Goal: Information Seeking & Learning: Learn about a topic

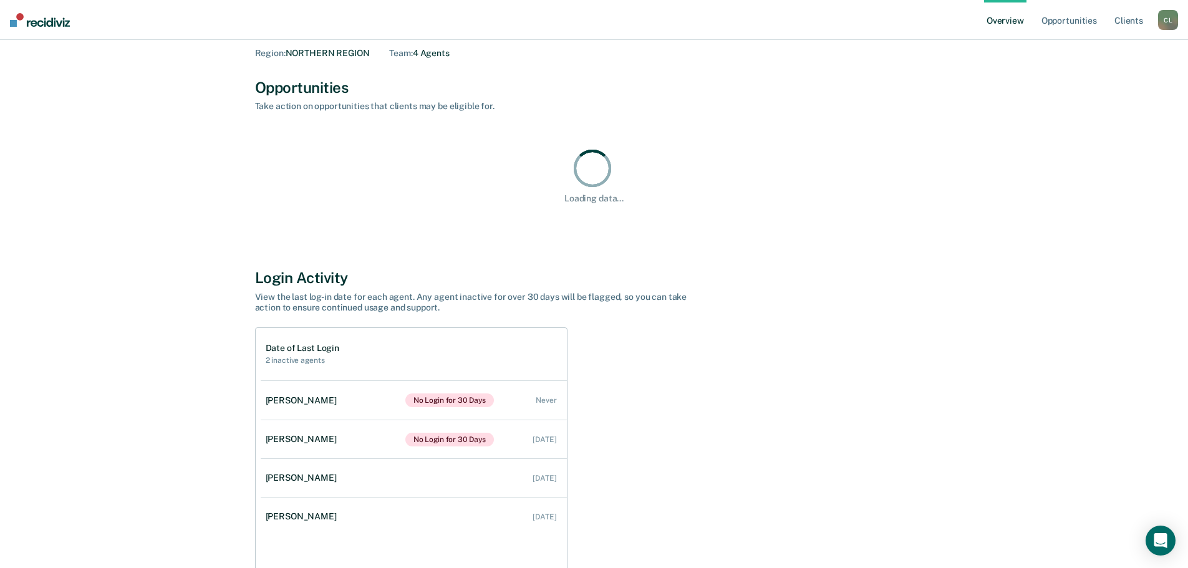
scroll to position [132, 0]
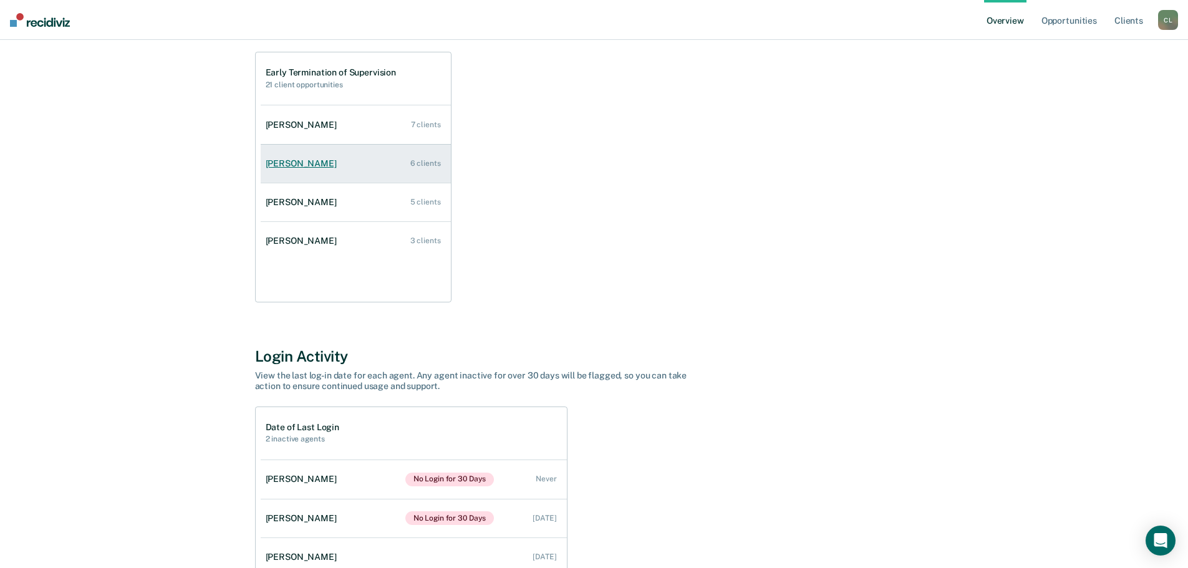
click at [301, 163] on div "[PERSON_NAME]" at bounding box center [304, 163] width 76 height 11
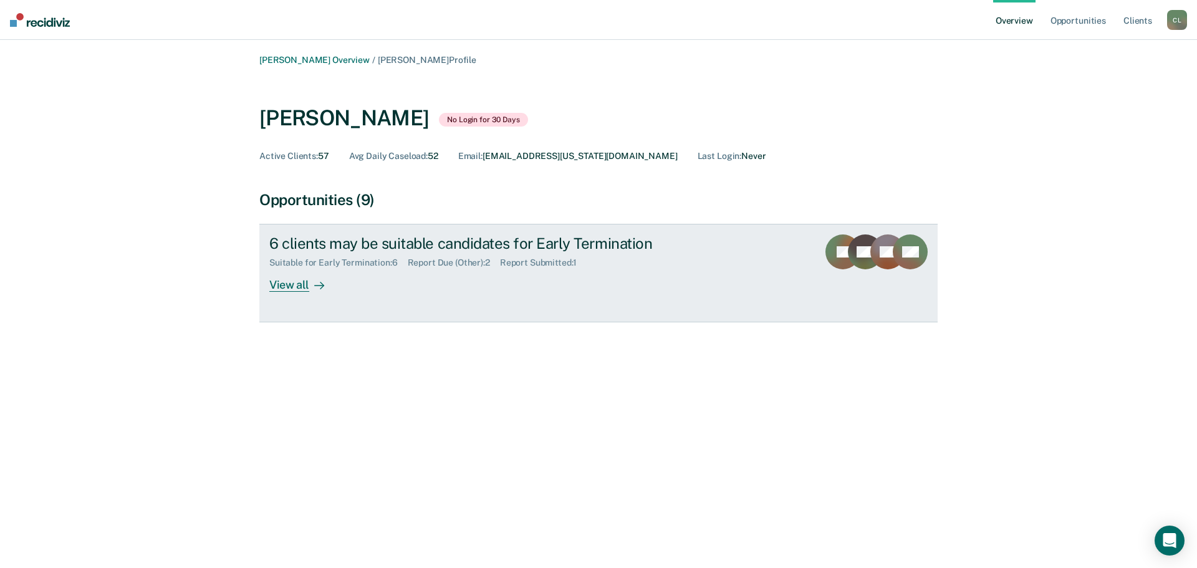
click at [284, 286] on div "View all" at bounding box center [304, 280] width 70 height 24
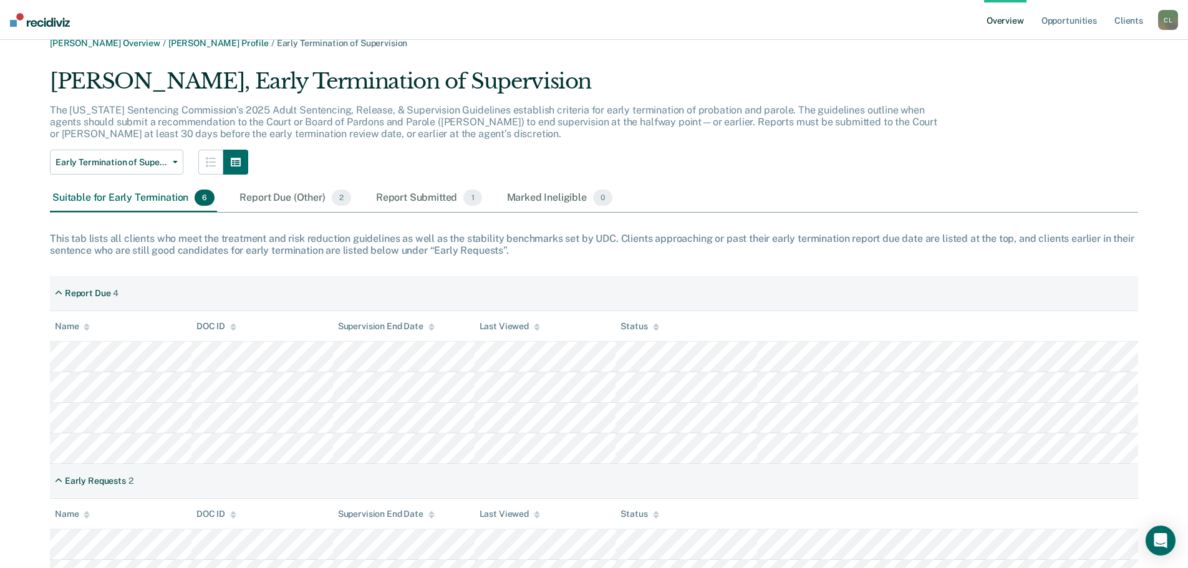
scroll to position [79, 0]
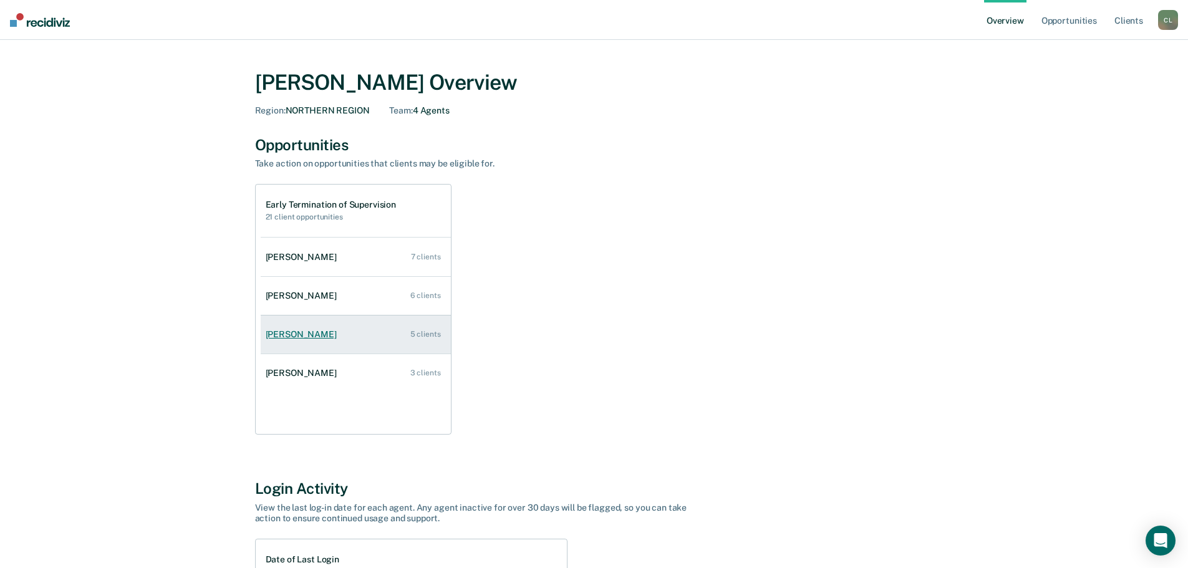
click at [302, 329] on div "[PERSON_NAME]" at bounding box center [304, 334] width 76 height 11
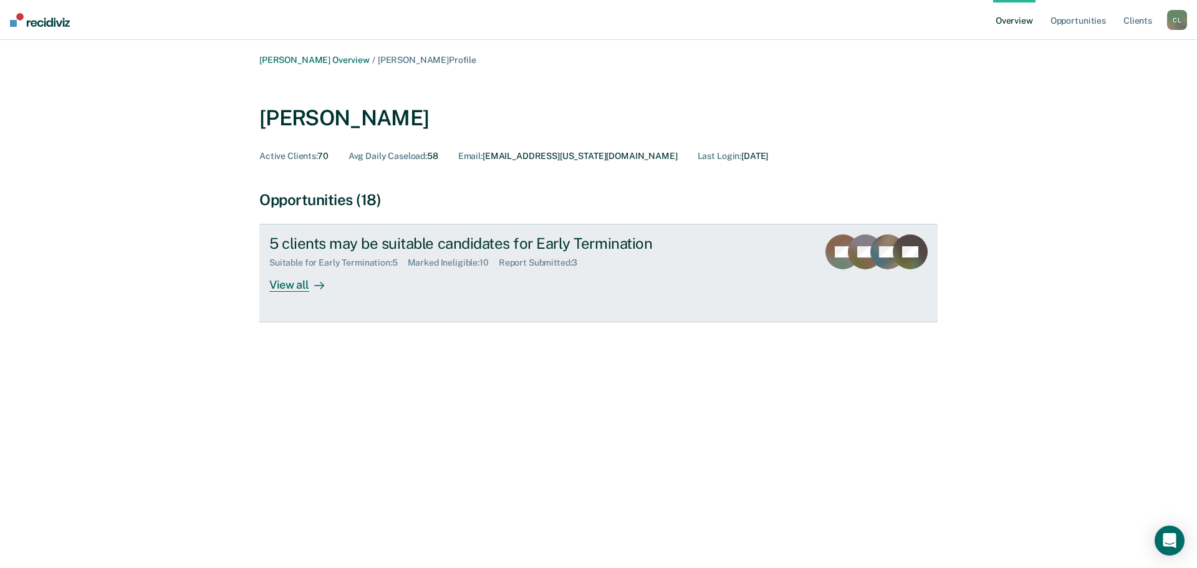
click at [302, 288] on div "View all" at bounding box center [304, 280] width 70 height 24
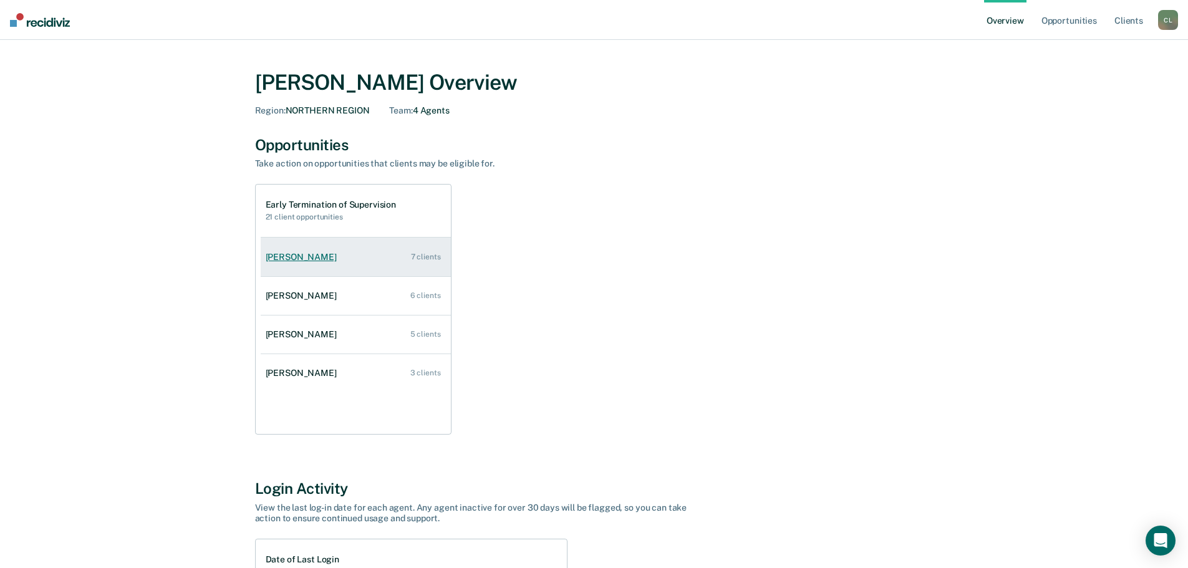
click at [307, 256] on div "[PERSON_NAME]" at bounding box center [304, 257] width 76 height 11
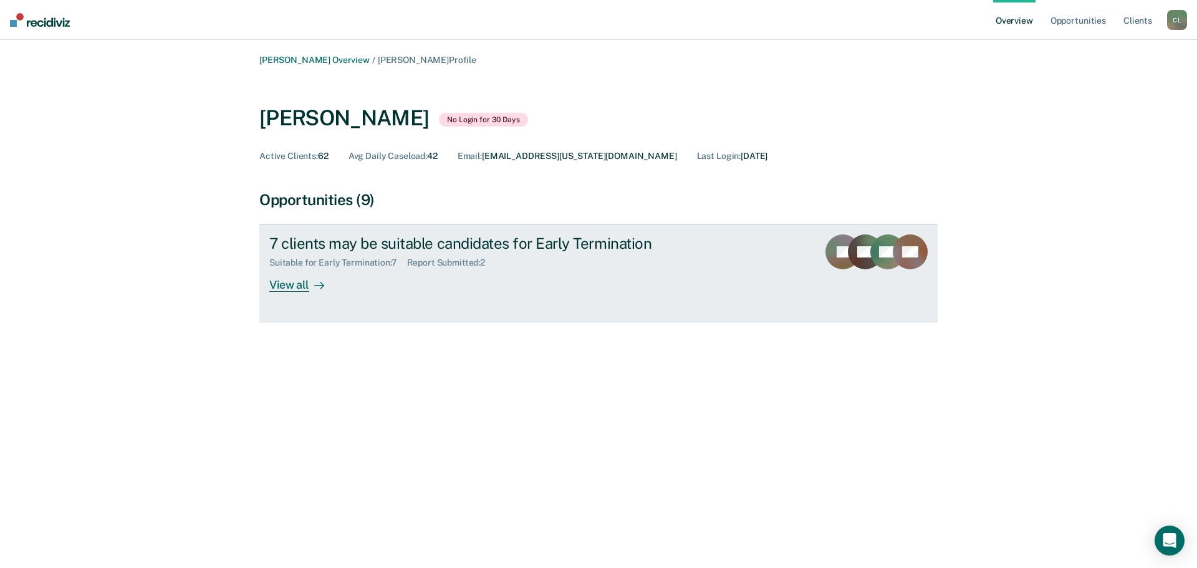
click at [289, 290] on div "View all" at bounding box center [304, 280] width 70 height 24
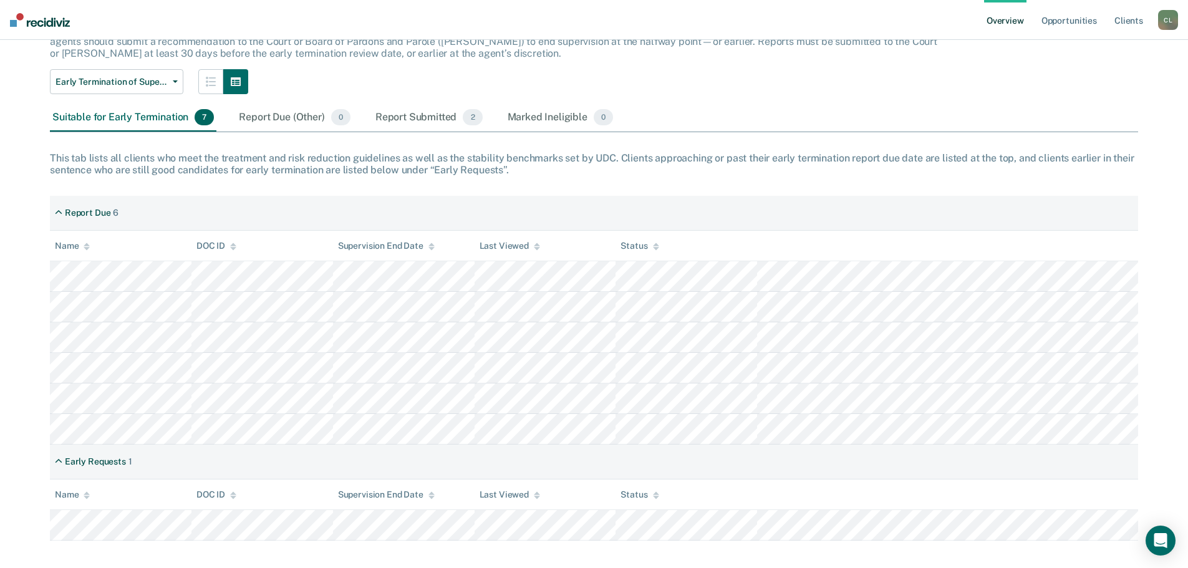
scroll to position [110, 0]
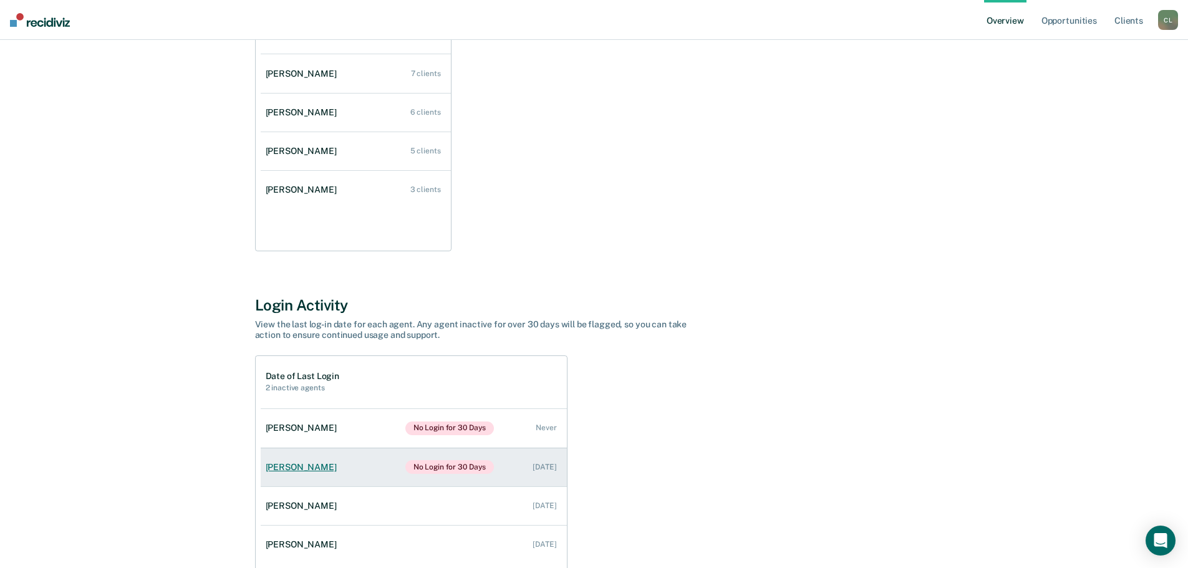
scroll to position [257, 0]
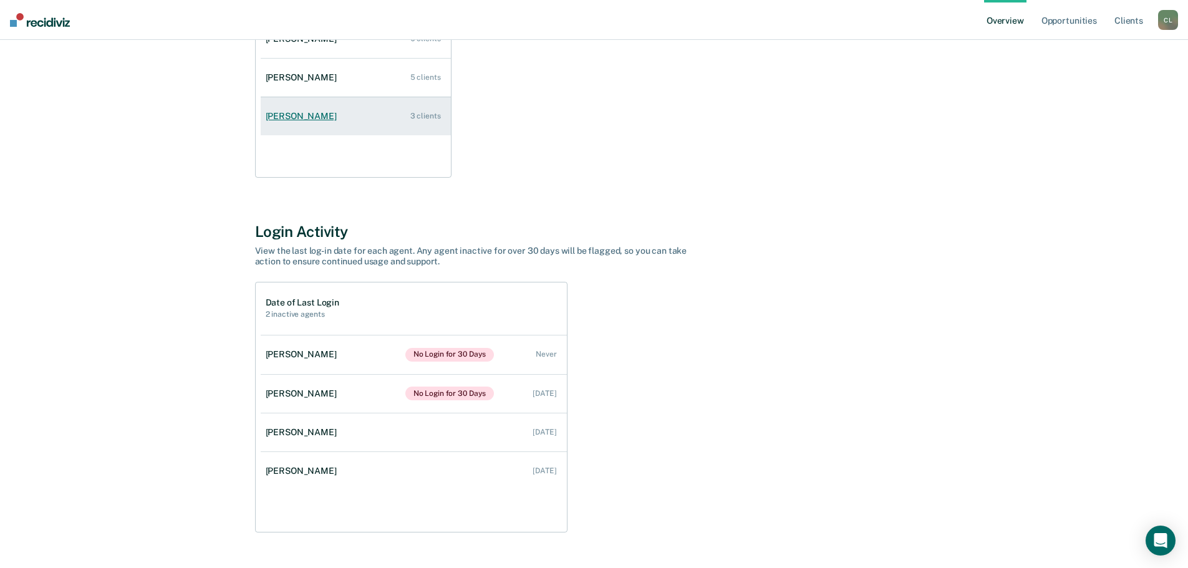
click at [323, 122] on link "[PERSON_NAME] 3 clients" at bounding box center [356, 117] width 190 height 36
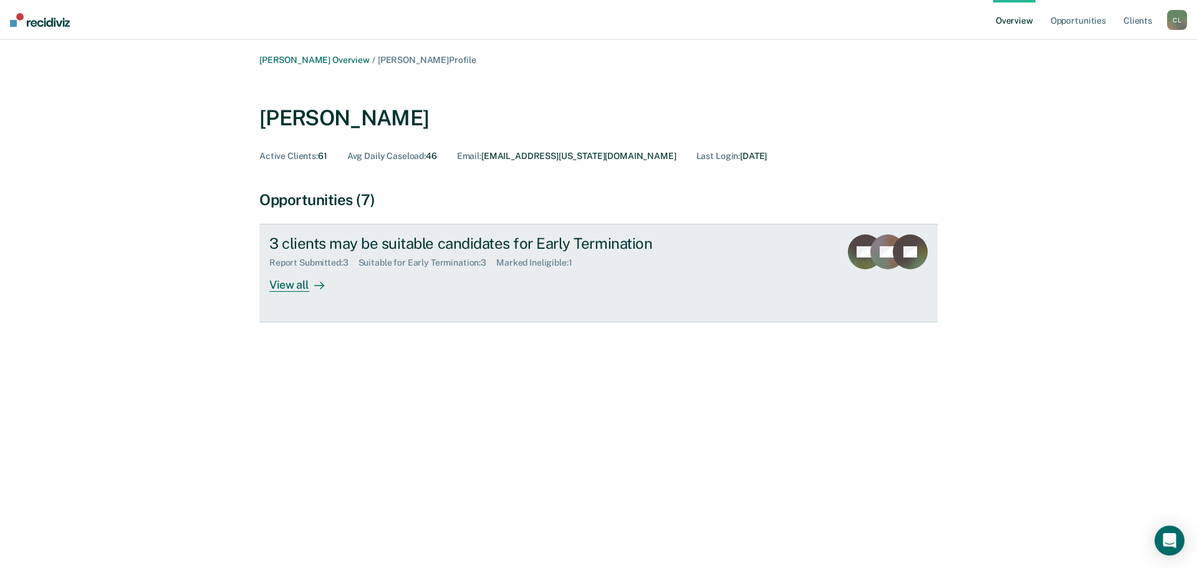
click at [297, 289] on div "View all" at bounding box center [304, 280] width 70 height 24
